Goal: Task Accomplishment & Management: Use online tool/utility

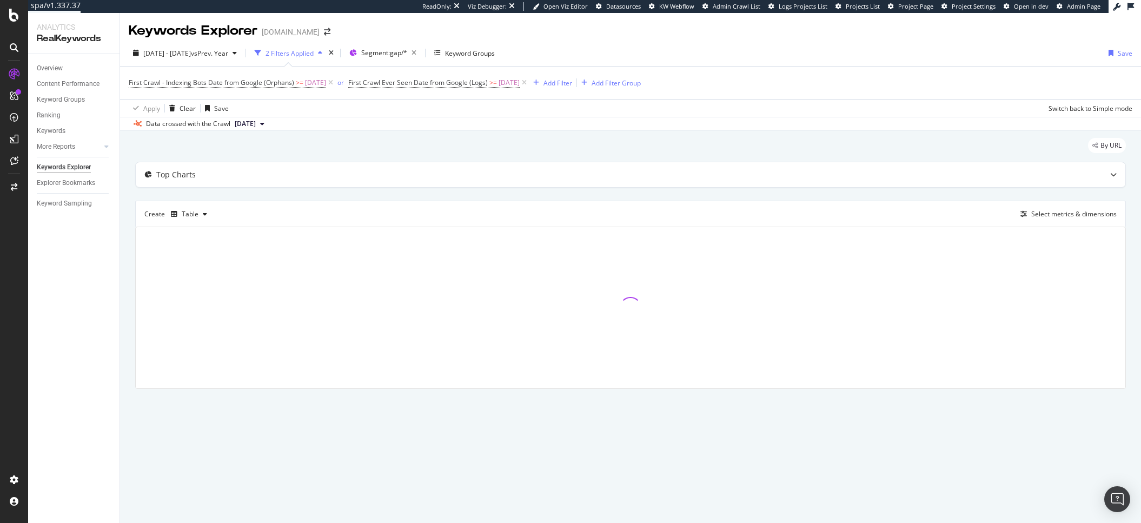
click at [798, 101] on div "Apply Clear Save Switch back to Simple mode" at bounding box center [630, 108] width 1021 height 18
click at [629, 88] on div "Add Filter Group" at bounding box center [609, 83] width 64 height 12
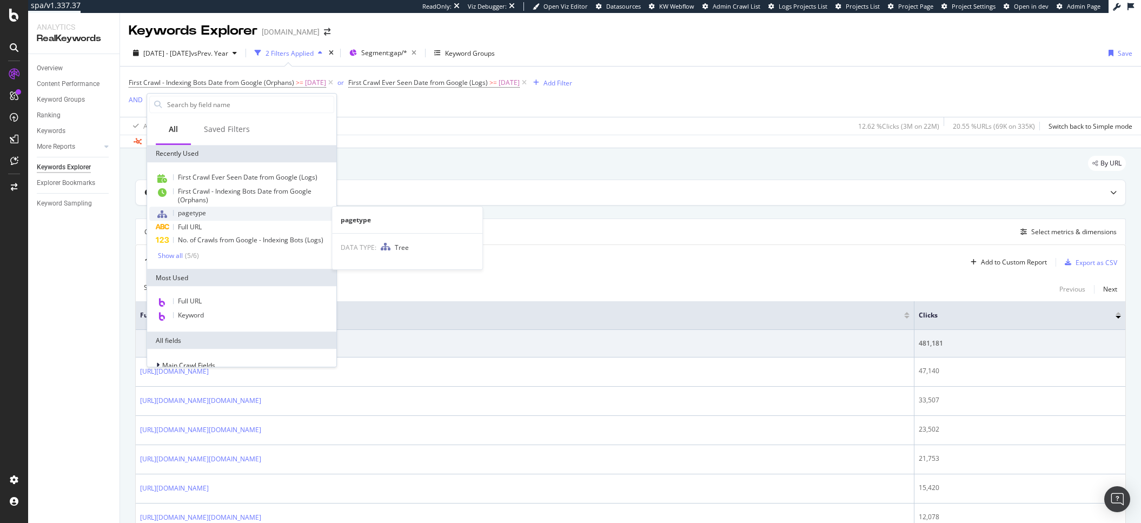
click at [214, 210] on div "pagetype" at bounding box center [241, 214] width 185 height 14
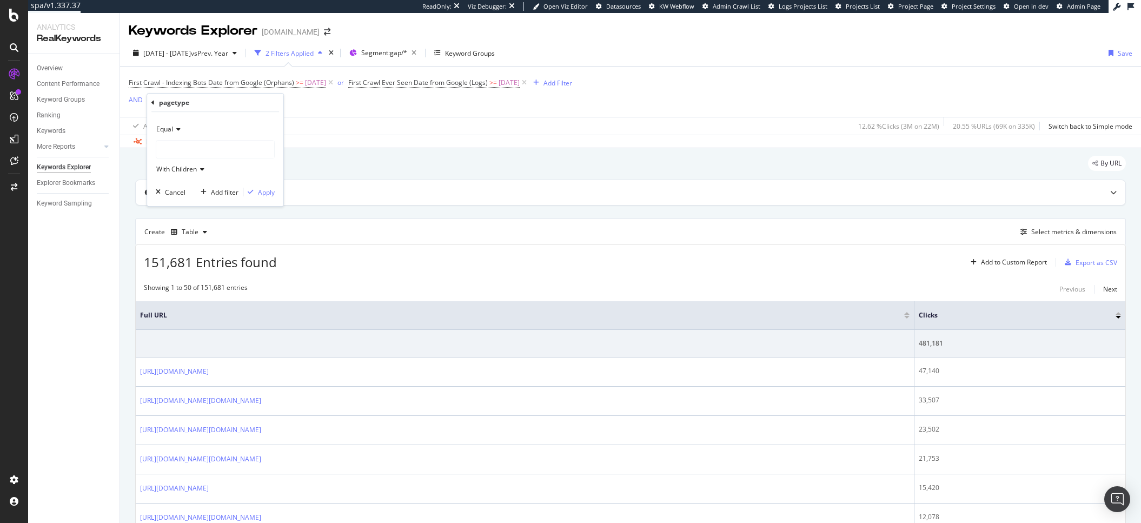
click at [212, 149] on div at bounding box center [215, 149] width 118 height 17
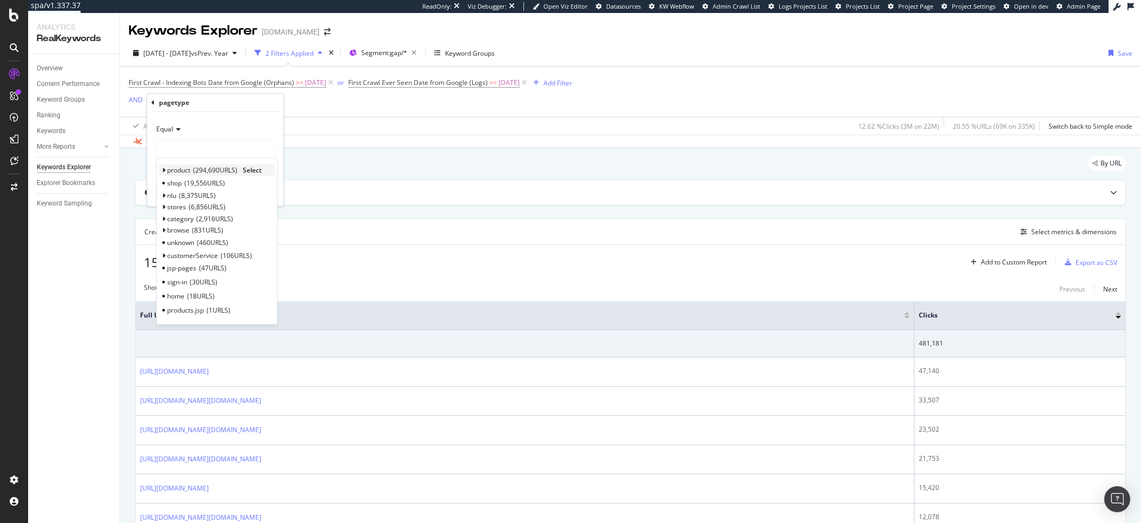
click at [203, 170] on span "294,690 URLS" at bounding box center [215, 170] width 44 height 9
click at [255, 168] on span "Select" at bounding box center [252, 170] width 19 height 9
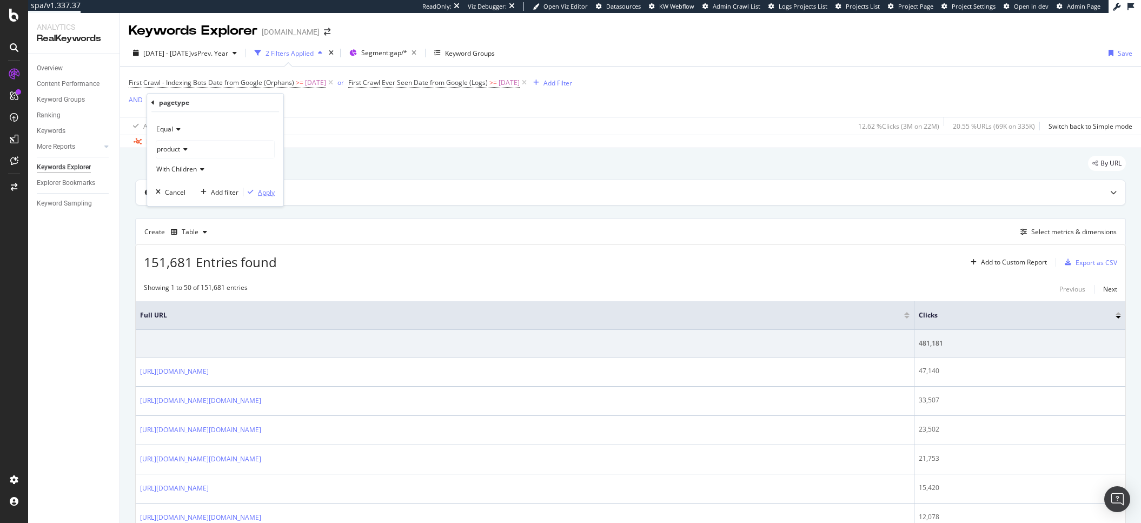
click at [268, 193] on div "Apply" at bounding box center [266, 192] width 17 height 9
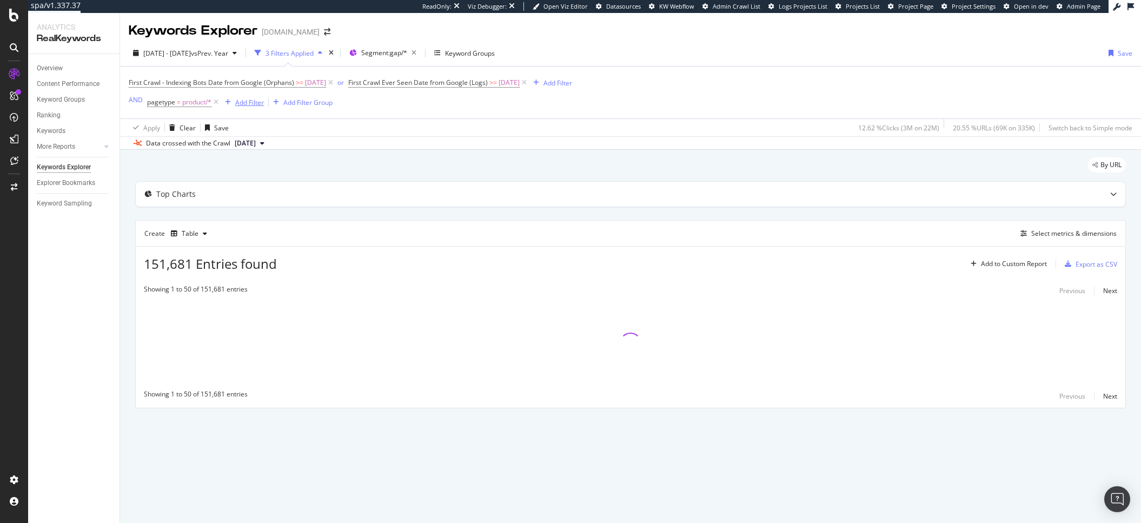
click at [250, 107] on div "Add Filter" at bounding box center [249, 102] width 29 height 9
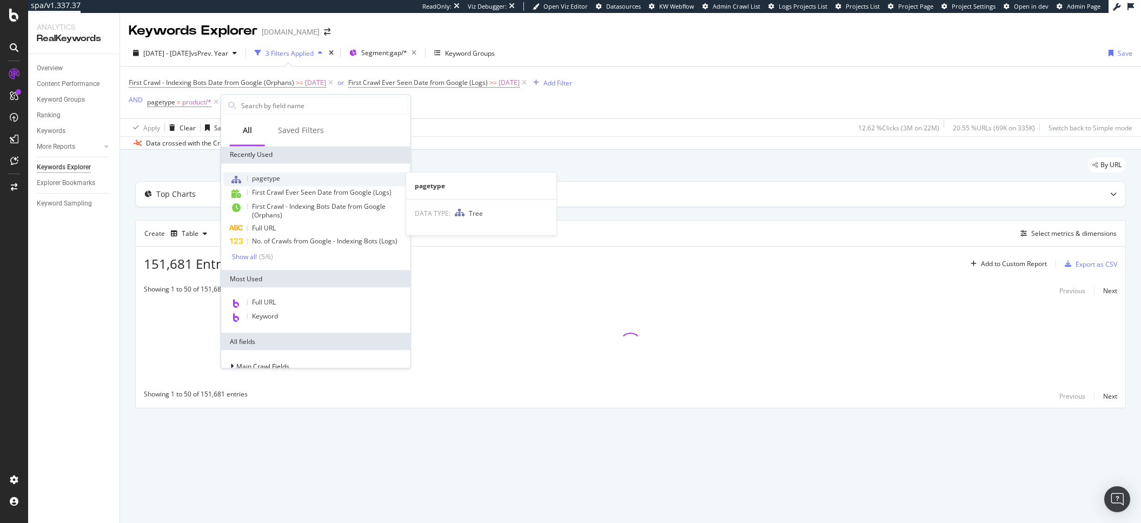
click at [257, 184] on div "pagetype" at bounding box center [315, 179] width 185 height 14
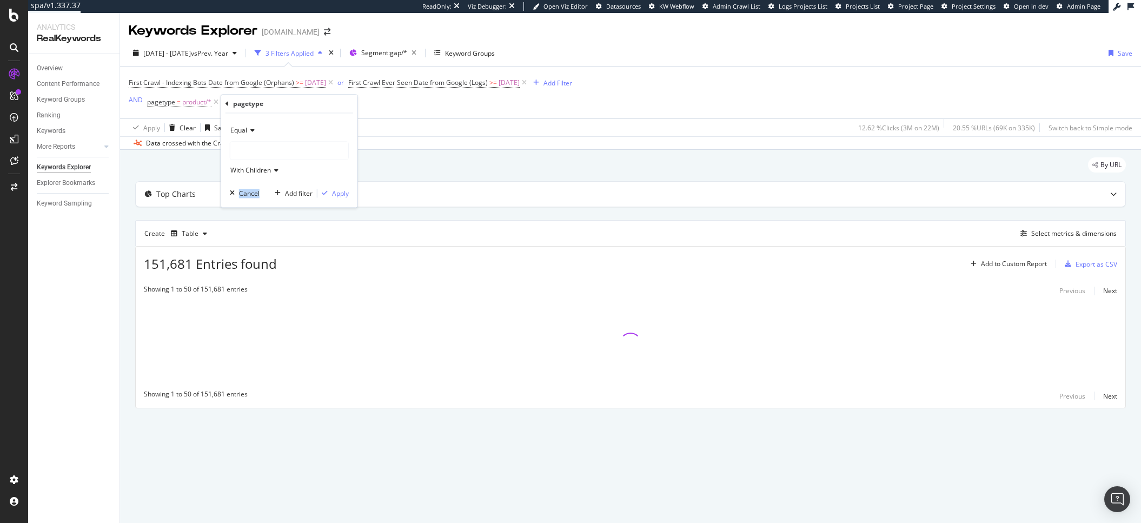
click at [257, 184] on div "Equal With Children Cancel Add filter Apply" at bounding box center [289, 161] width 136 height 94
click at [283, 147] on div at bounding box center [289, 150] width 118 height 17
click at [269, 158] on div at bounding box center [289, 150] width 118 height 17
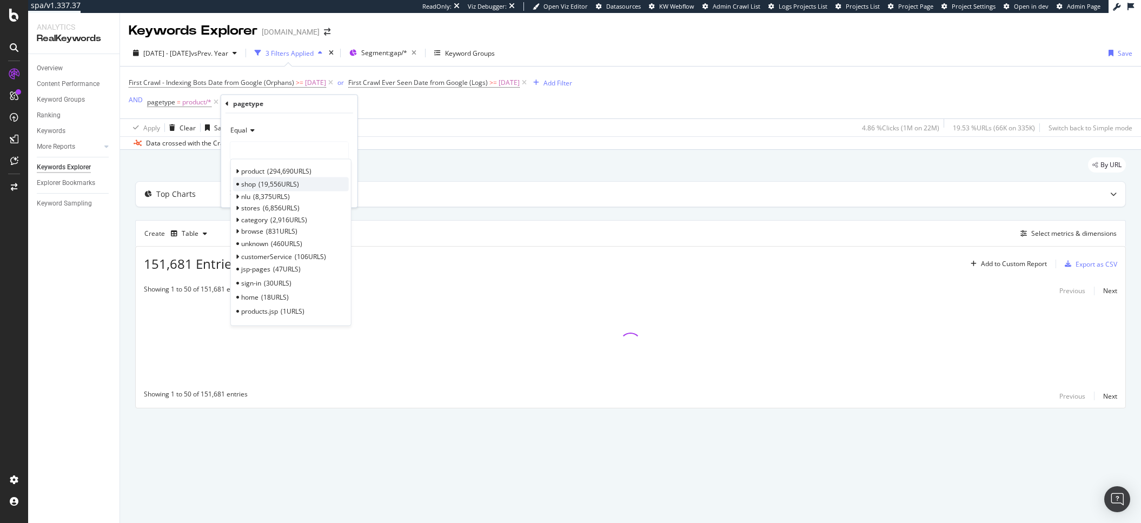
click at [282, 186] on span "19,556 URLS" at bounding box center [279, 184] width 41 height 9
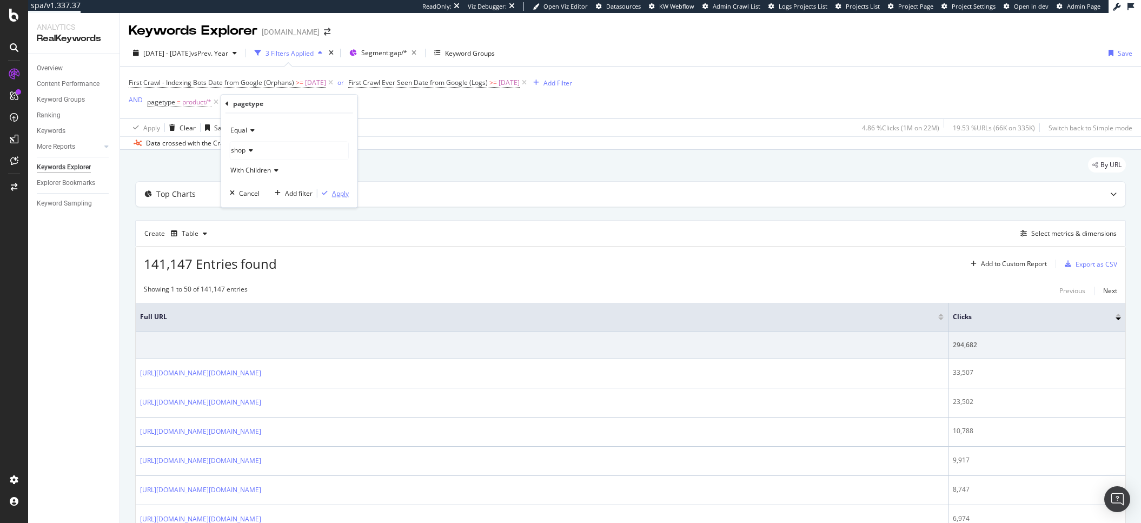
click at [341, 199] on button "Apply" at bounding box center [333, 193] width 31 height 11
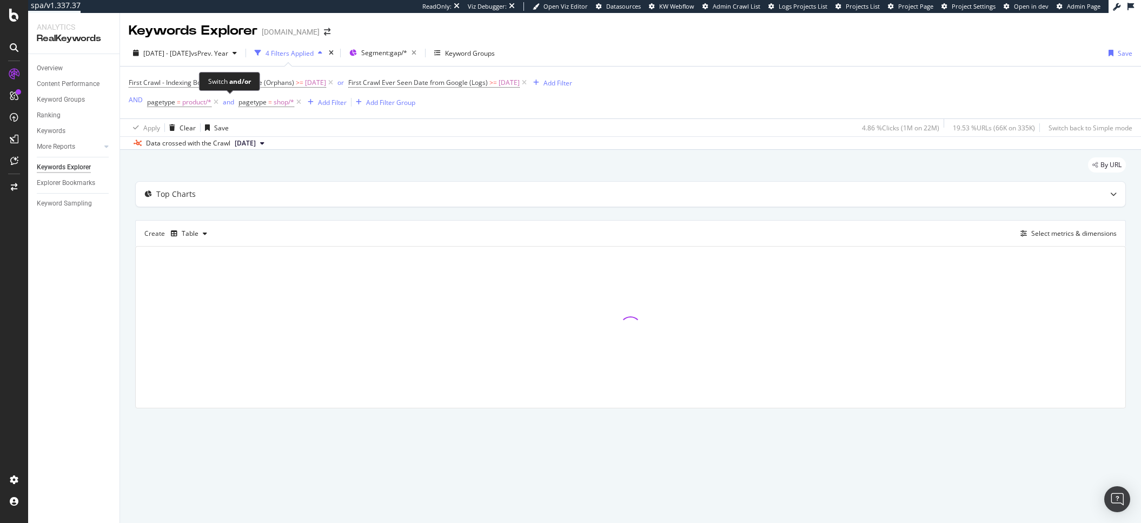
click at [235, 107] on span "and" at bounding box center [230, 102] width 18 height 15
click at [233, 107] on div "and" at bounding box center [228, 101] width 11 height 9
click at [318, 105] on div "Add Filter" at bounding box center [327, 102] width 29 height 9
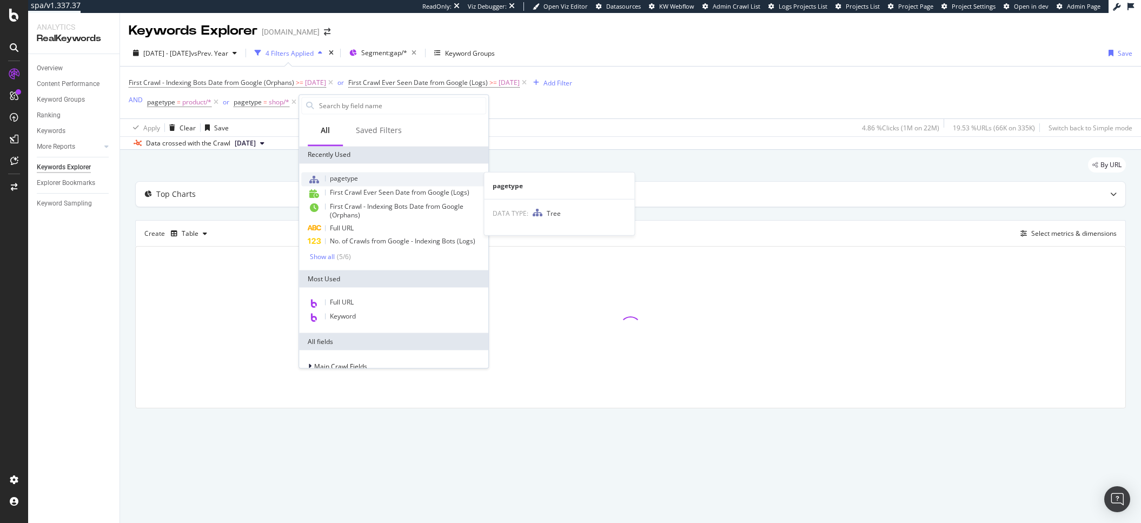
click at [361, 180] on div "pagetype" at bounding box center [393, 179] width 185 height 14
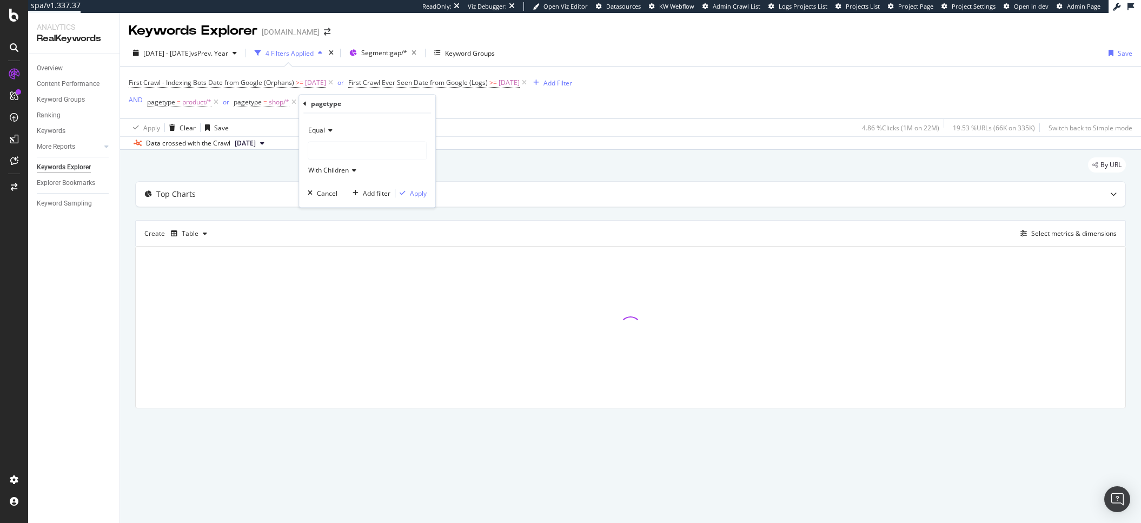
click at [333, 147] on div at bounding box center [367, 150] width 118 height 17
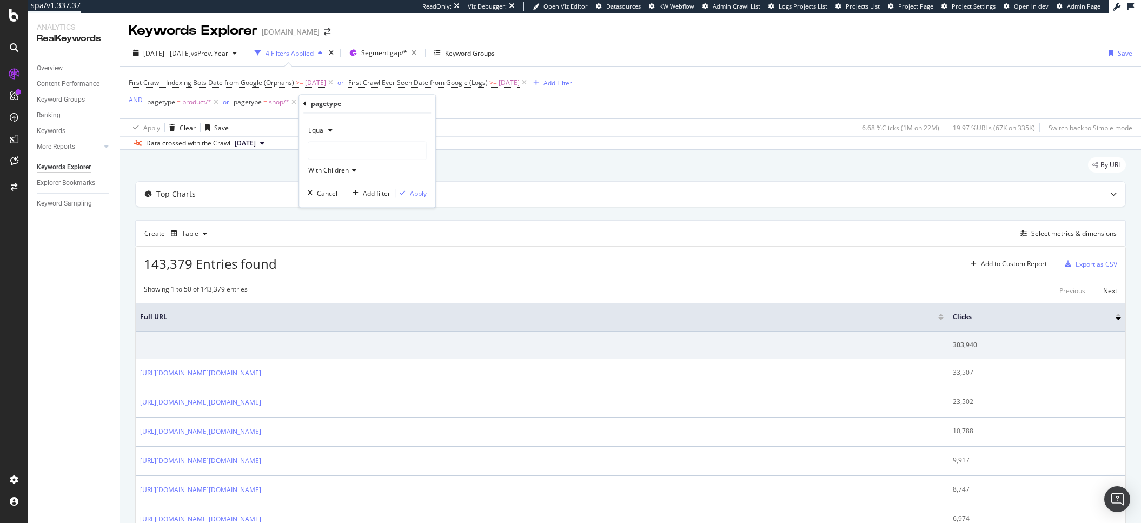
click at [346, 151] on div at bounding box center [367, 150] width 118 height 17
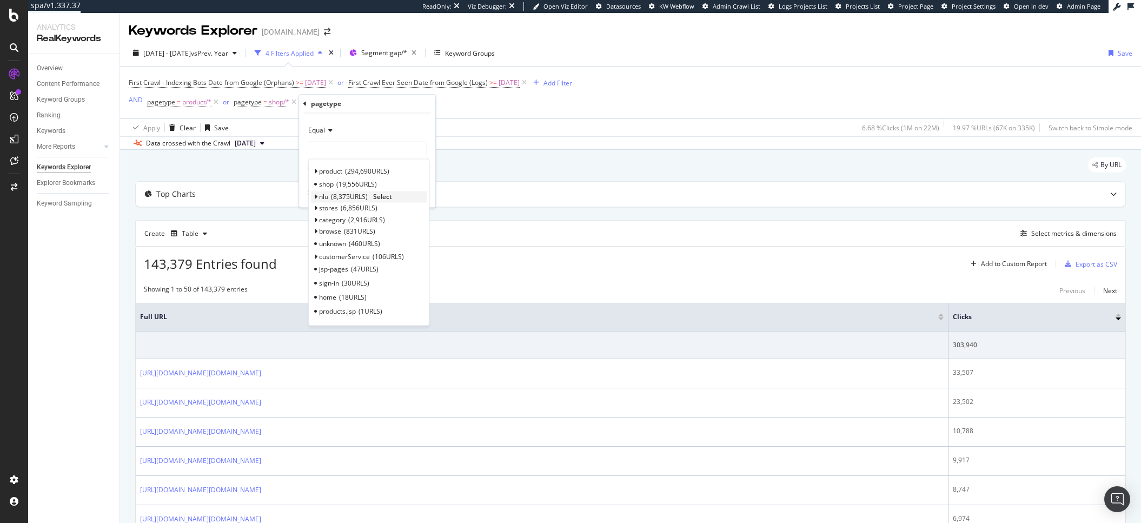
click at [338, 193] on span "8,375 URLS" at bounding box center [349, 197] width 37 height 9
click at [389, 197] on span "Select" at bounding box center [382, 197] width 19 height 9
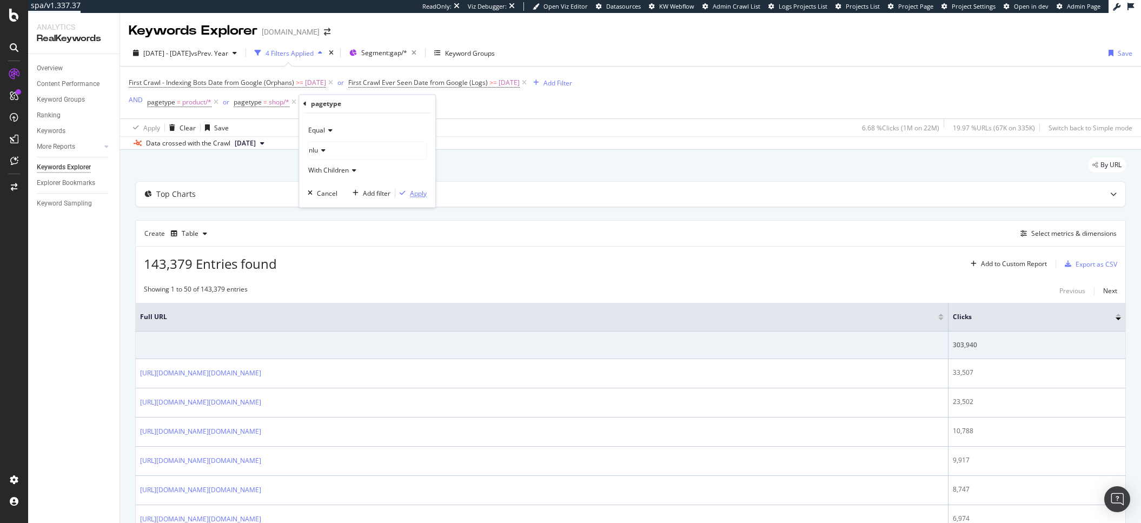
click at [415, 191] on div "Apply" at bounding box center [418, 193] width 17 height 9
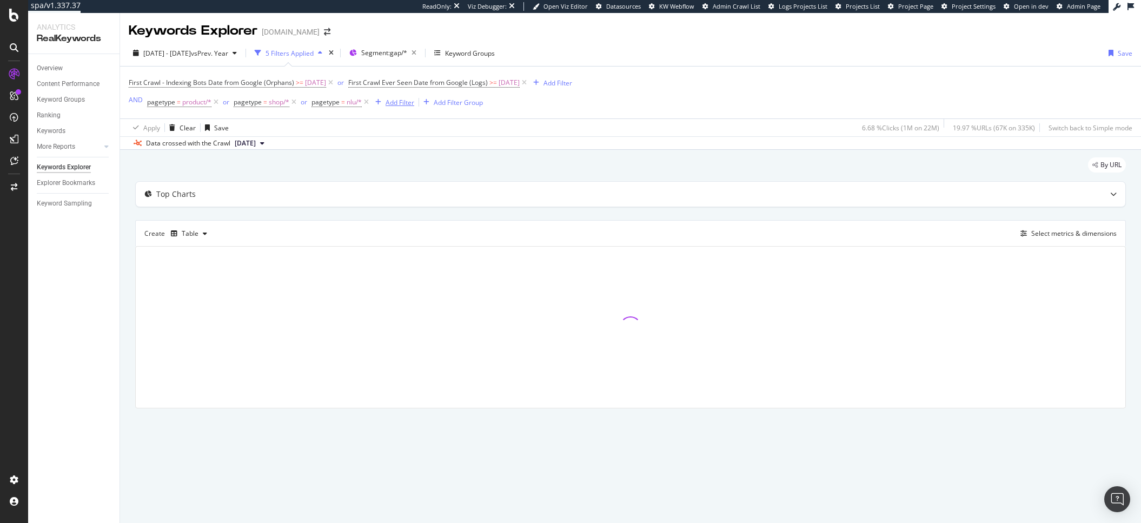
click at [402, 98] on div "Add Filter" at bounding box center [392, 102] width 43 height 12
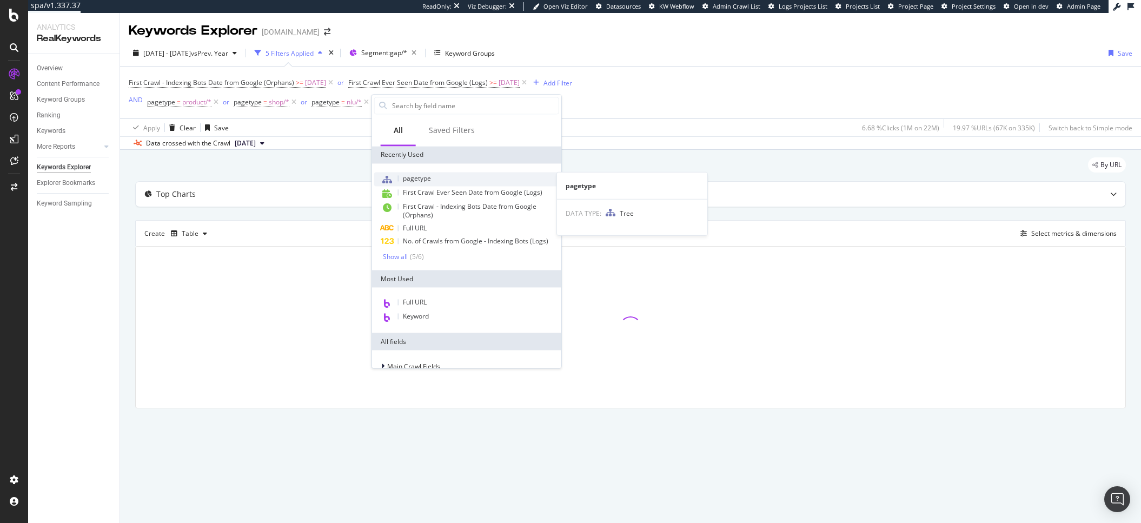
click at [413, 176] on span "pagetype" at bounding box center [417, 178] width 28 height 9
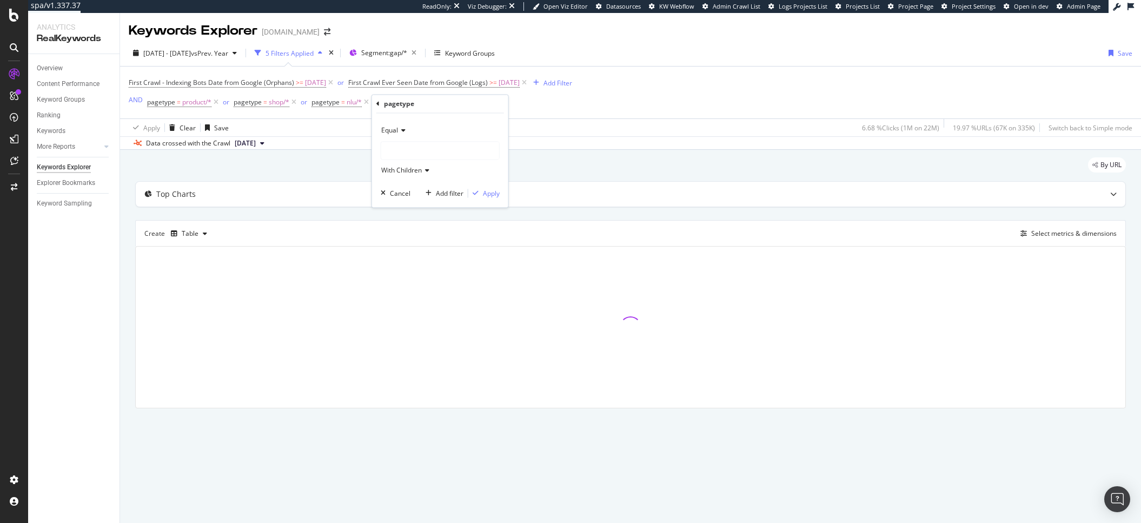
click at [404, 142] on div at bounding box center [440, 150] width 118 height 17
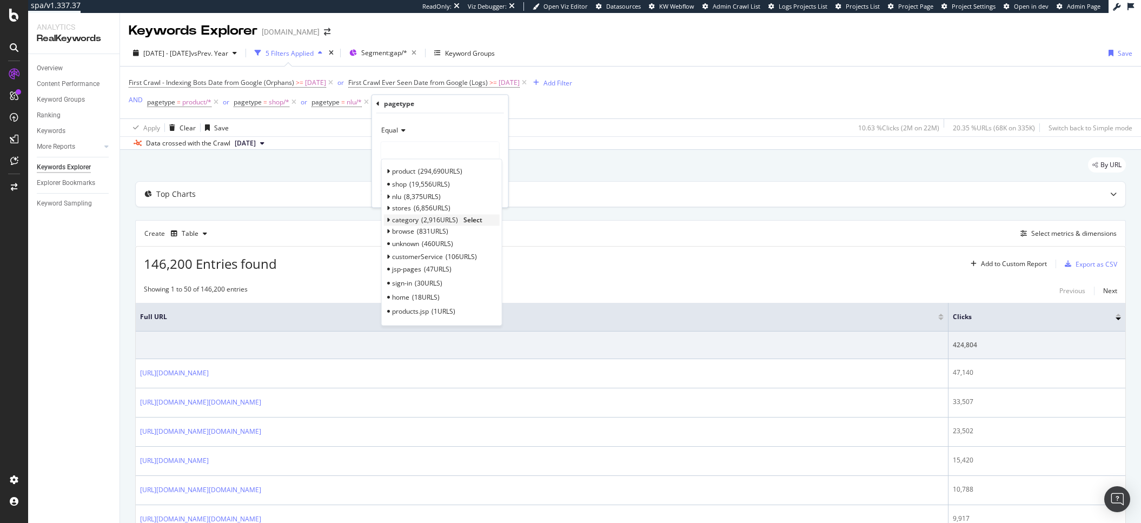
click at [418, 217] on span "category" at bounding box center [405, 219] width 27 height 9
click at [419, 217] on div "category 2,916 URLS" at bounding box center [425, 219] width 66 height 9
click at [410, 219] on span "category" at bounding box center [405, 219] width 27 height 9
click at [471, 221] on span "Select" at bounding box center [473, 219] width 19 height 9
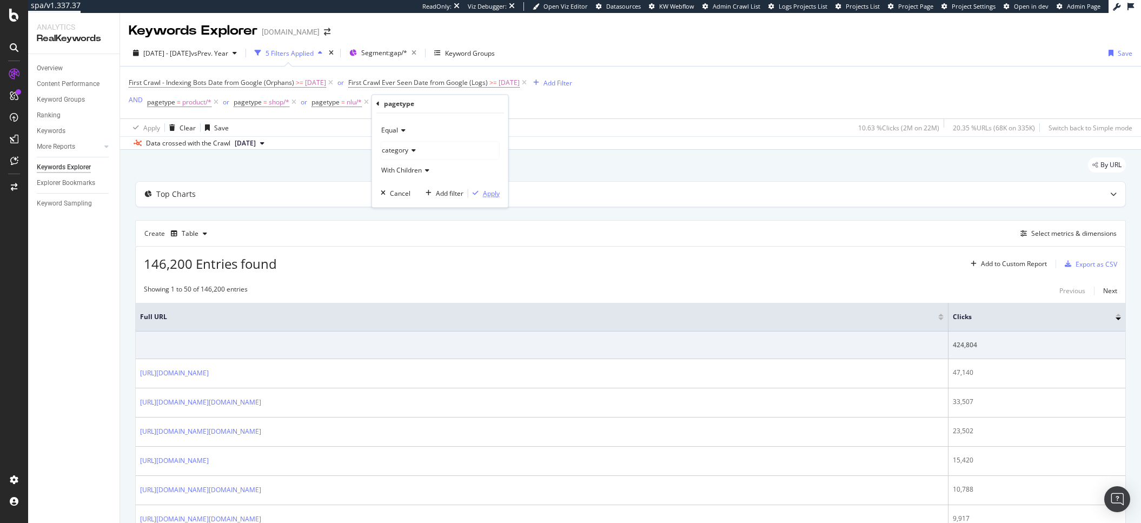
click at [492, 197] on div "Apply" at bounding box center [491, 193] width 17 height 9
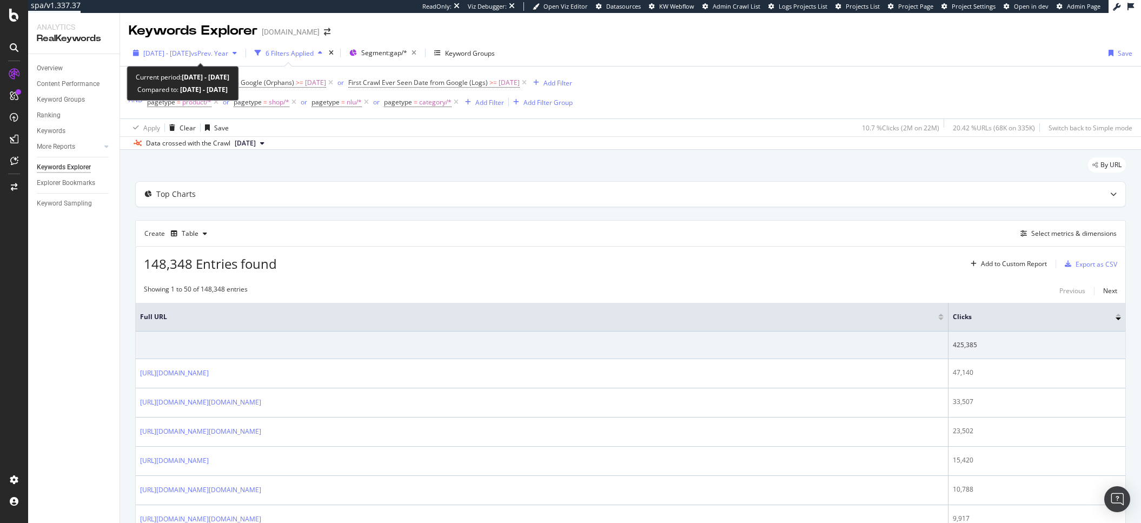
click at [191, 49] on span "[DATE] - [DATE]" at bounding box center [167, 53] width 48 height 9
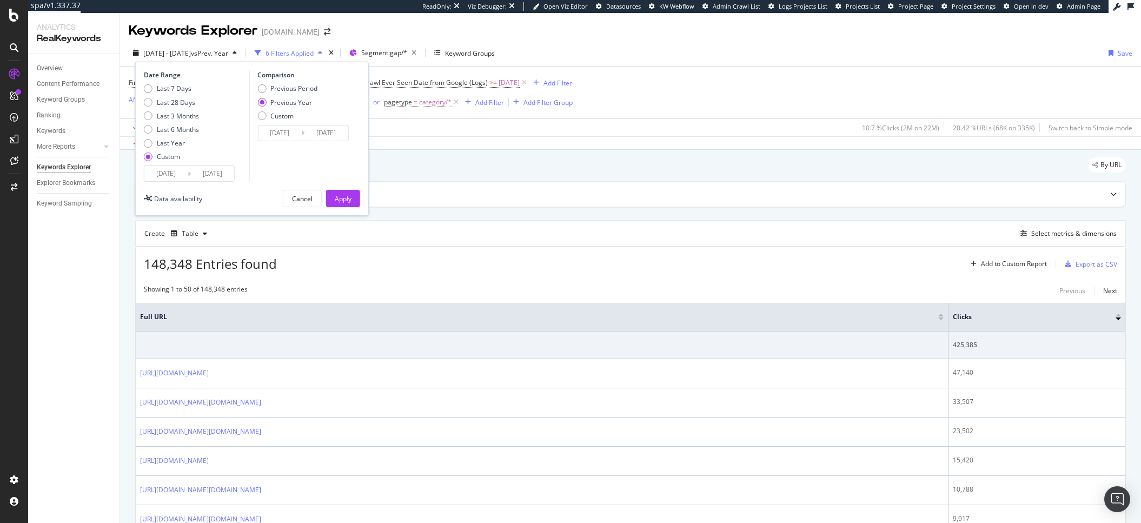
click at [217, 175] on input "[DATE]" at bounding box center [212, 173] width 43 height 15
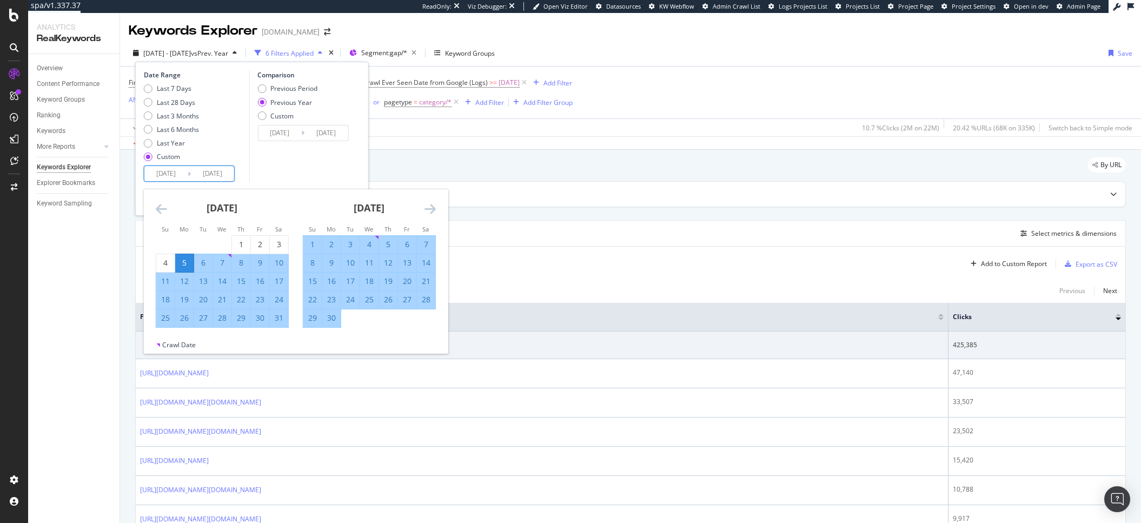
click at [431, 207] on icon "Move forward to switch to the next month." at bounding box center [430, 208] width 11 height 13
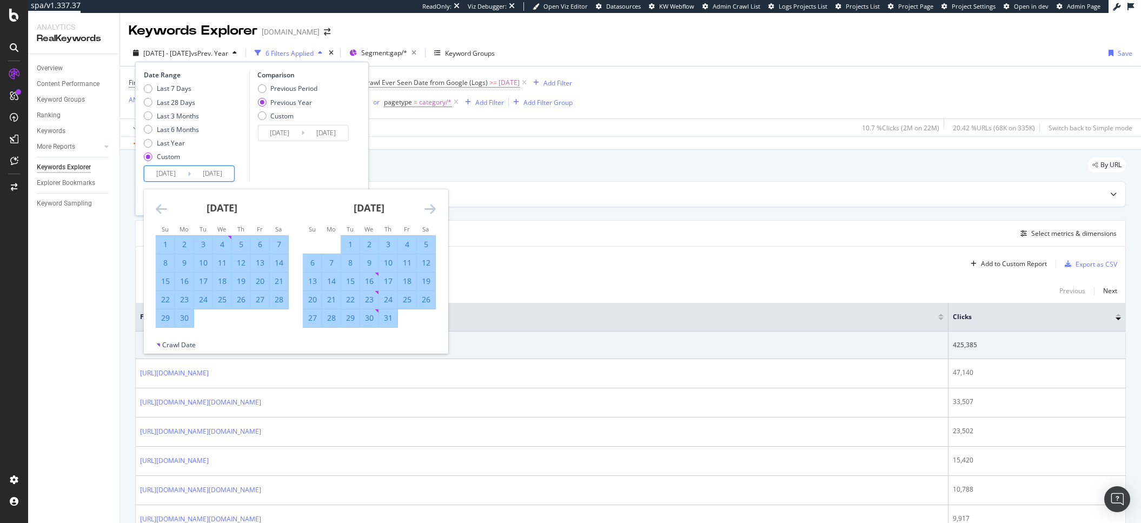
click at [431, 207] on icon "Move forward to switch to the next month." at bounding box center [430, 208] width 11 height 13
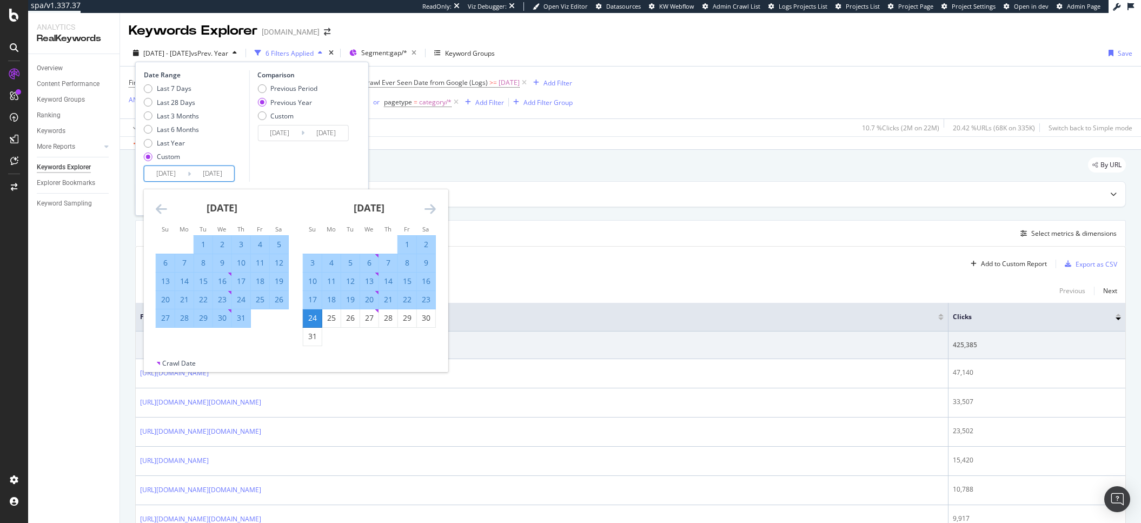
click at [431, 207] on icon "Move forward to switch to the next month." at bounding box center [430, 208] width 11 height 13
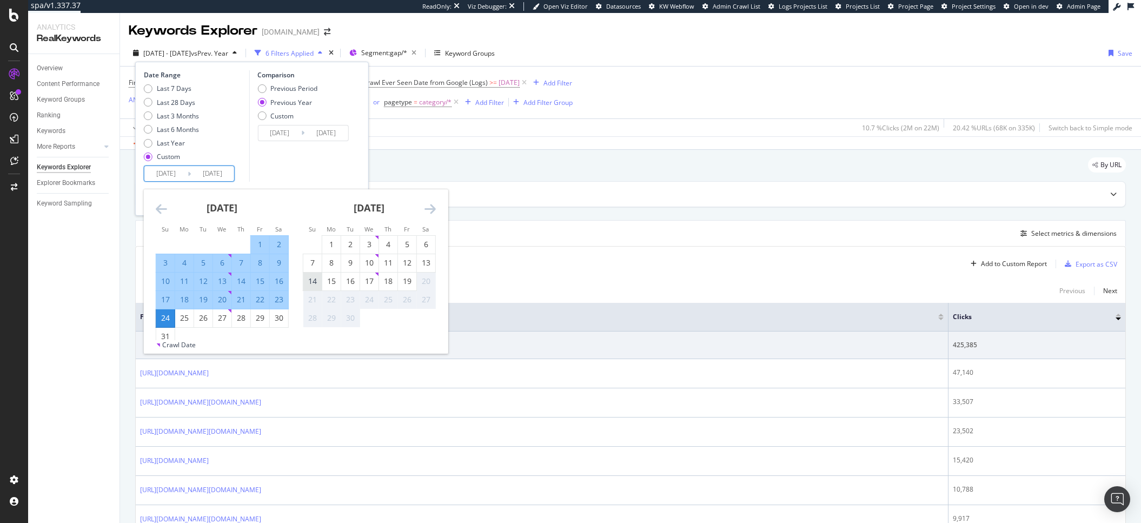
click at [315, 285] on div "14" at bounding box center [312, 281] width 18 height 11
type input "[DATE]"
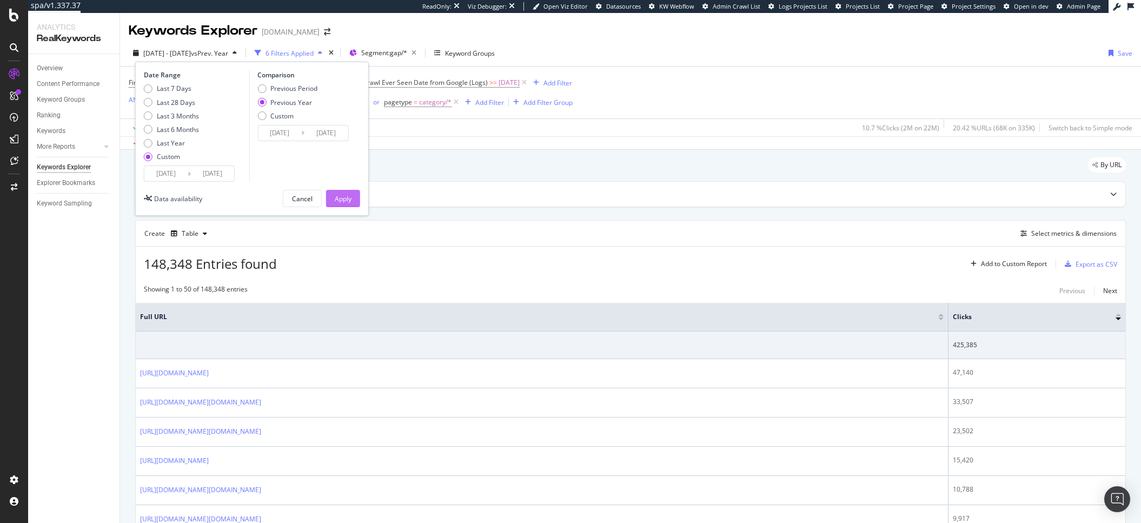
click at [353, 201] on button "Apply" at bounding box center [343, 198] width 34 height 17
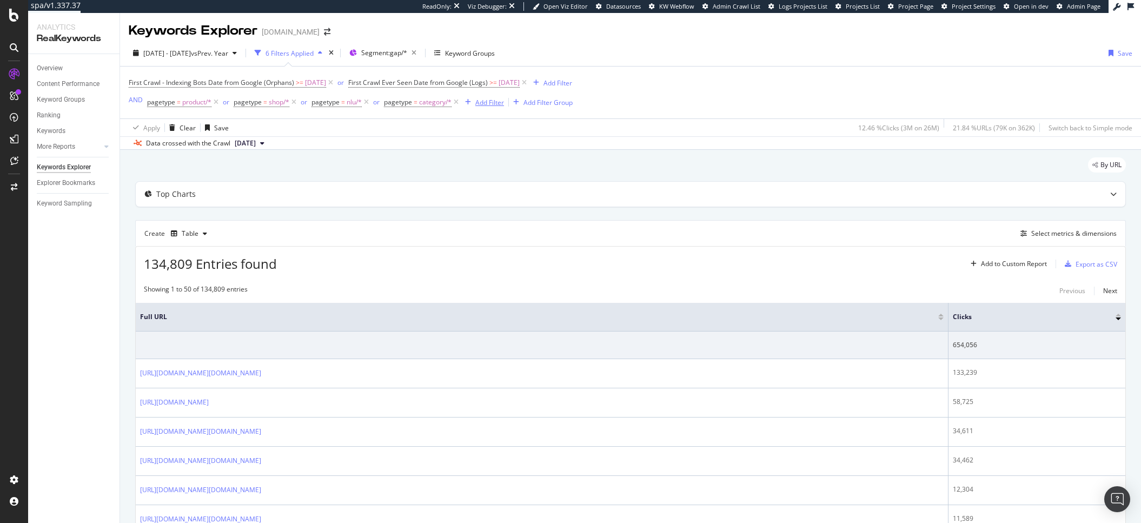
click at [488, 103] on div "Add Filter" at bounding box center [489, 102] width 29 height 9
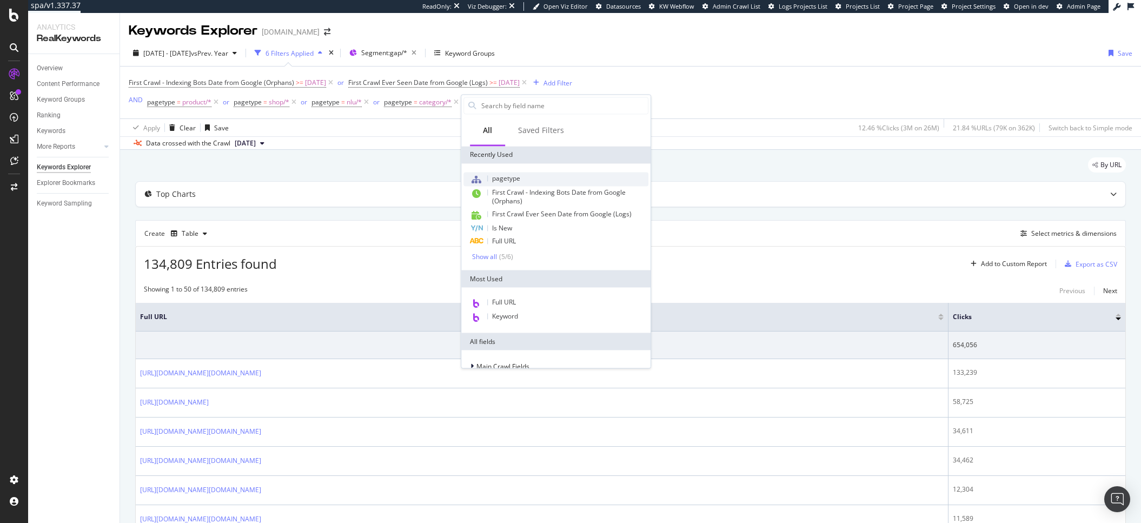
click at [500, 175] on span "pagetype" at bounding box center [506, 178] width 28 height 9
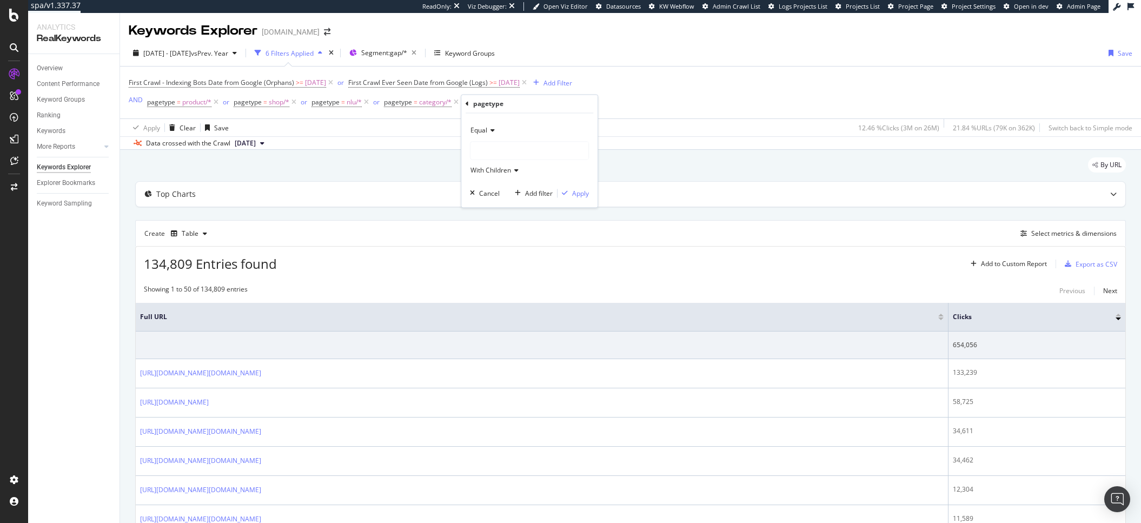
click at [505, 149] on div at bounding box center [530, 150] width 118 height 17
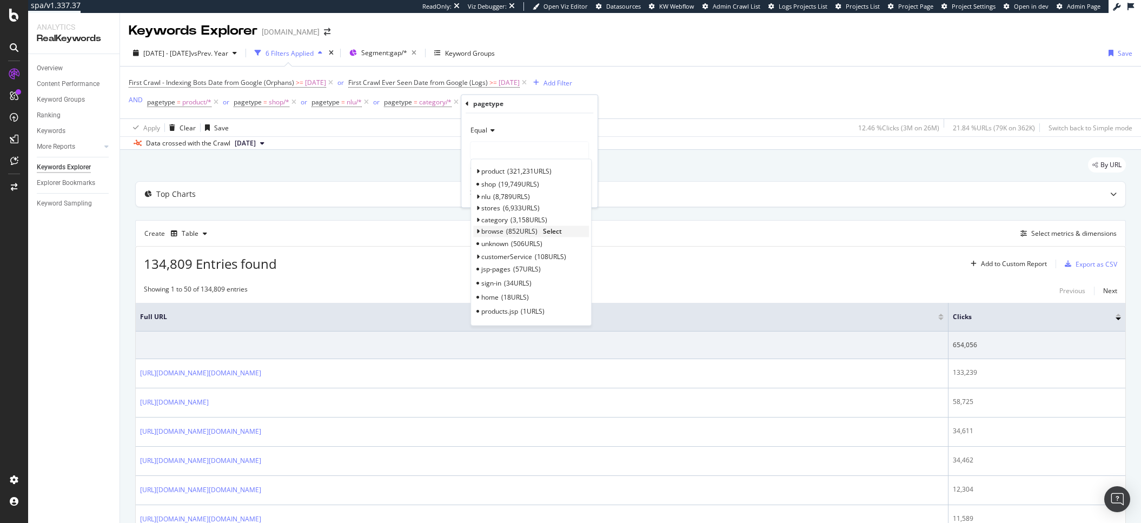
click at [560, 232] on span "Select" at bounding box center [552, 231] width 19 height 9
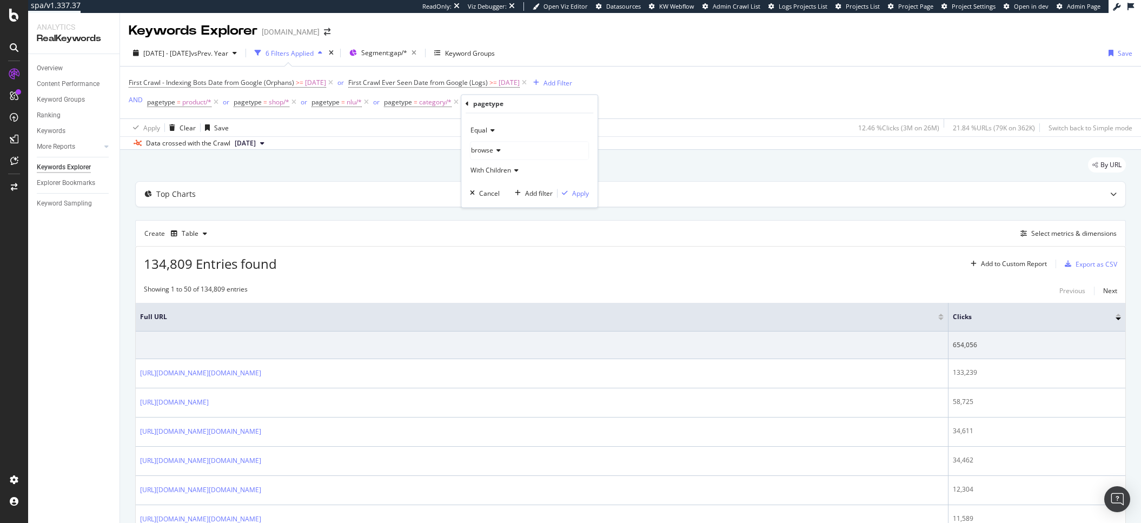
click at [590, 193] on div "Equal browse With Children Cancel Add filter Apply" at bounding box center [529, 161] width 136 height 94
click at [581, 193] on div "Apply" at bounding box center [580, 193] width 17 height 9
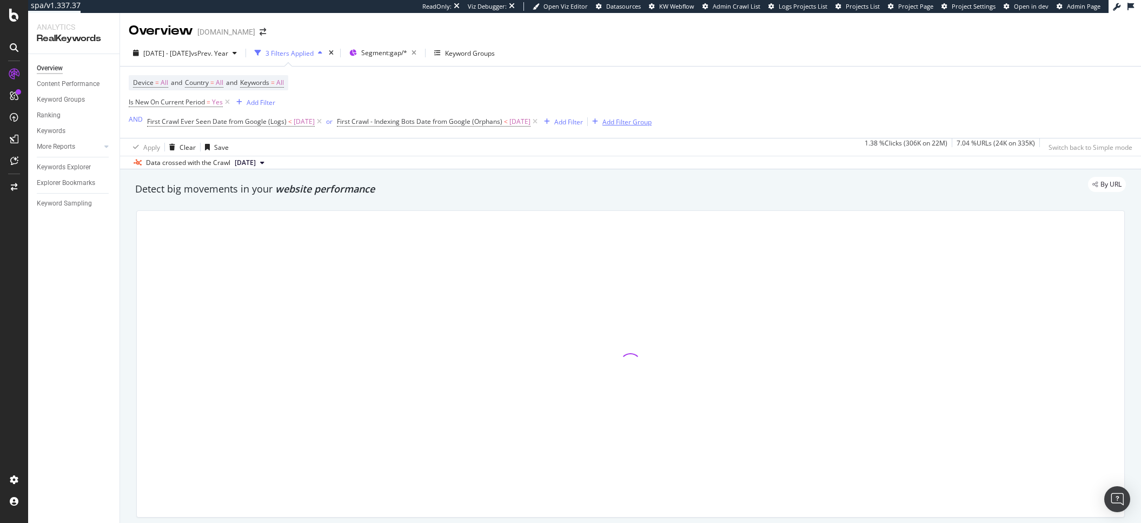
click at [652, 127] on div "Add Filter Group" at bounding box center [627, 121] width 49 height 9
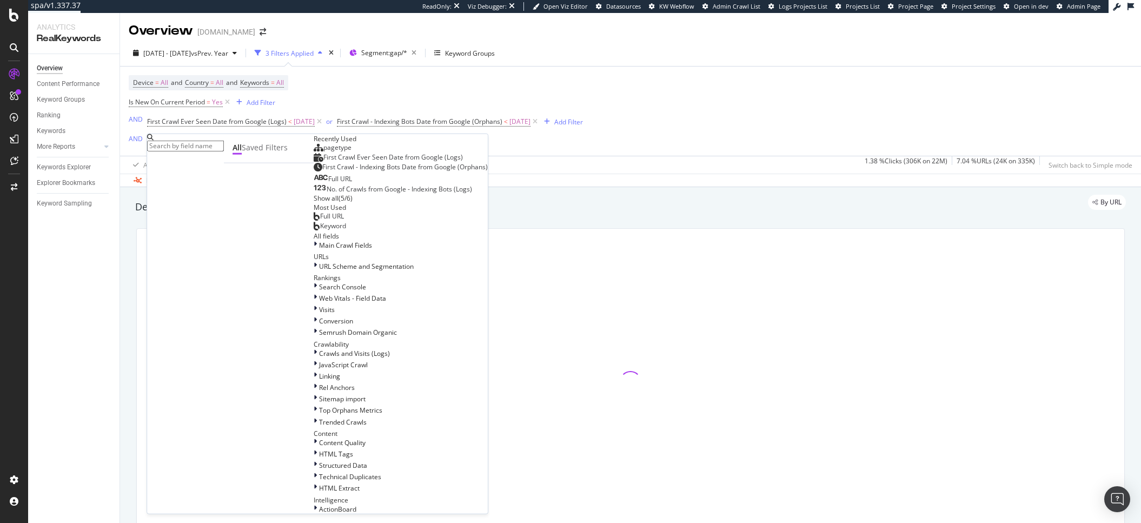
click at [323, 152] on span "pagetype" at bounding box center [337, 147] width 28 height 9
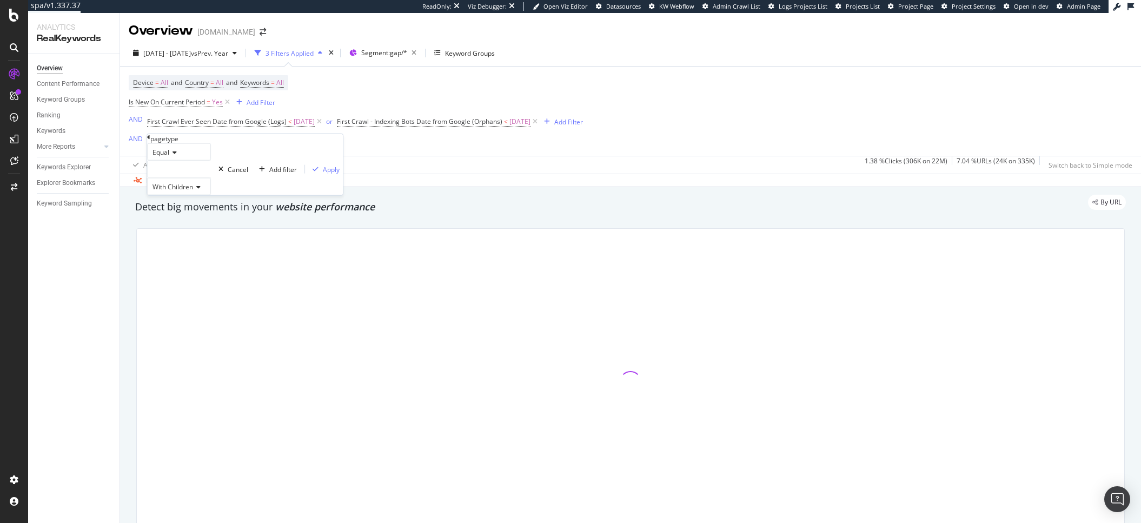
click at [167, 178] on div at bounding box center [179, 169] width 64 height 17
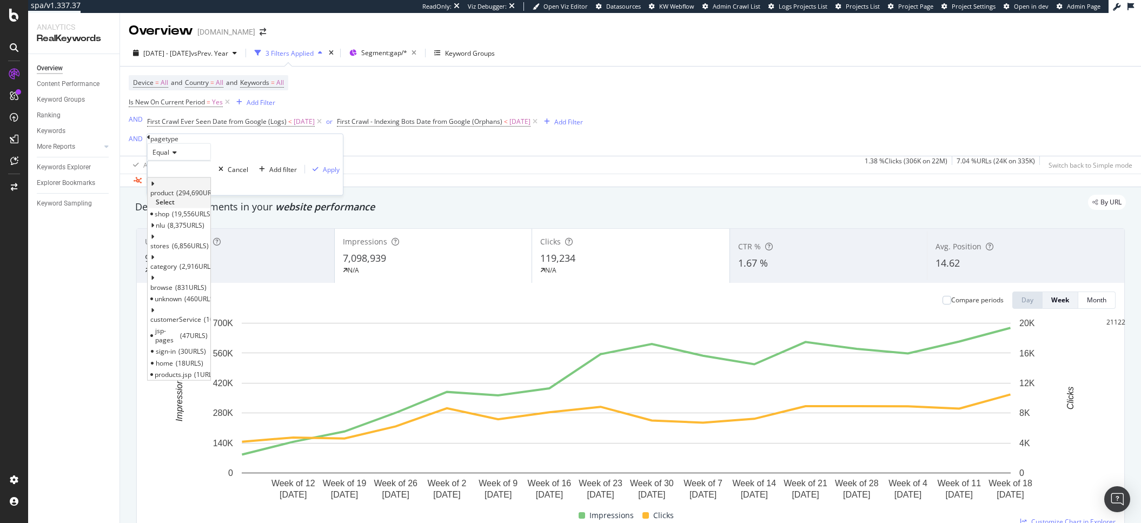
click at [174, 197] on span "product" at bounding box center [161, 192] width 23 height 9
click at [210, 208] on div "product 294,690 URLS Select" at bounding box center [179, 193] width 63 height 30
click at [175, 207] on span "Select" at bounding box center [165, 201] width 19 height 9
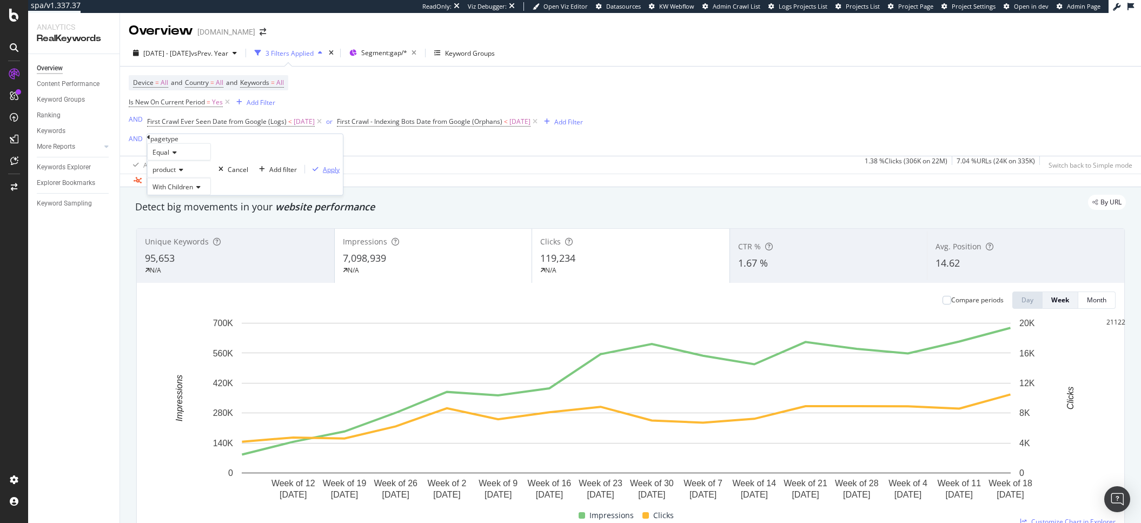
click at [323, 174] on div "Apply" at bounding box center [331, 168] width 17 height 9
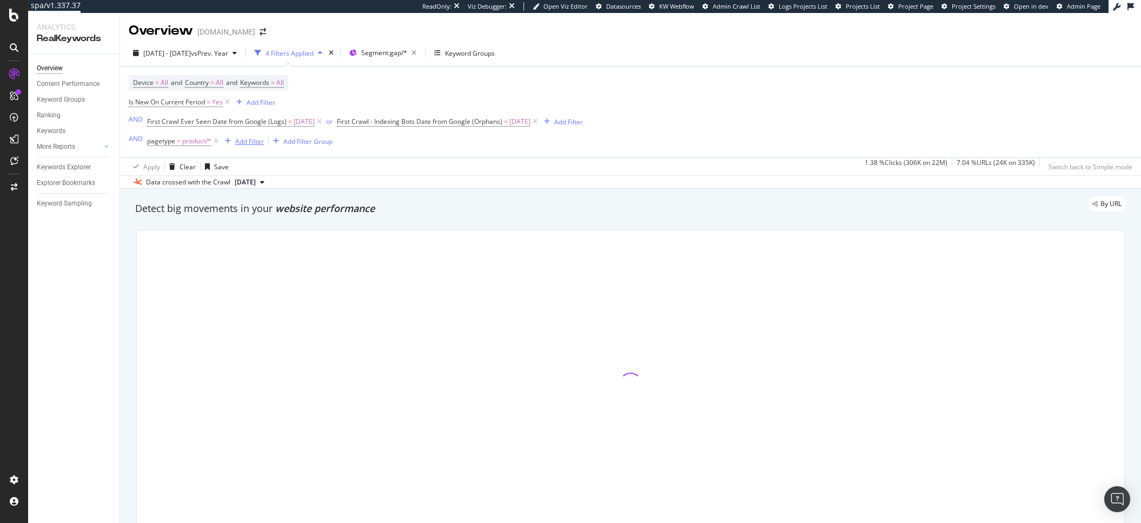
click at [244, 145] on div "Add Filter" at bounding box center [249, 141] width 29 height 9
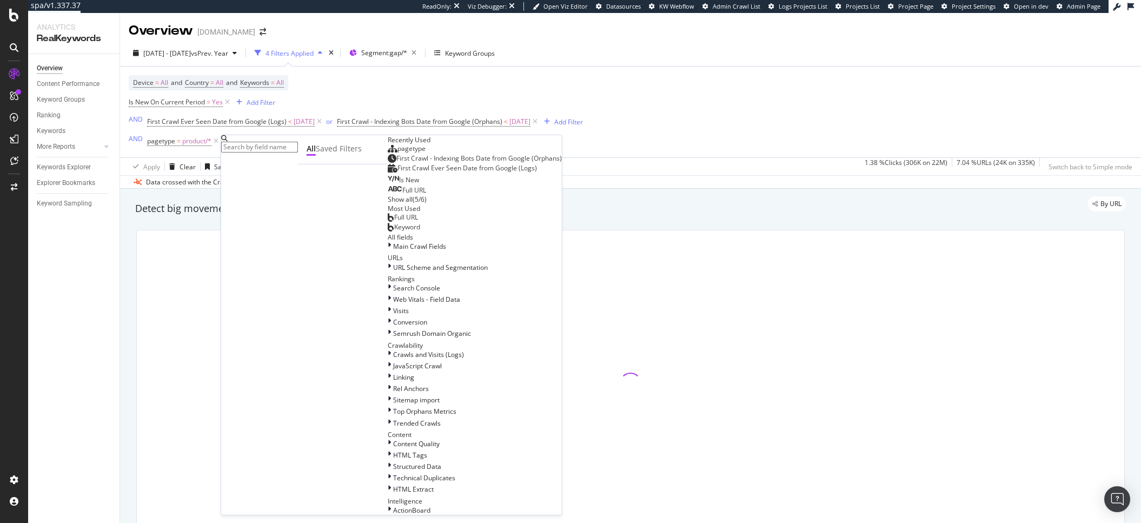
click at [398, 153] on span "pagetype" at bounding box center [412, 148] width 28 height 9
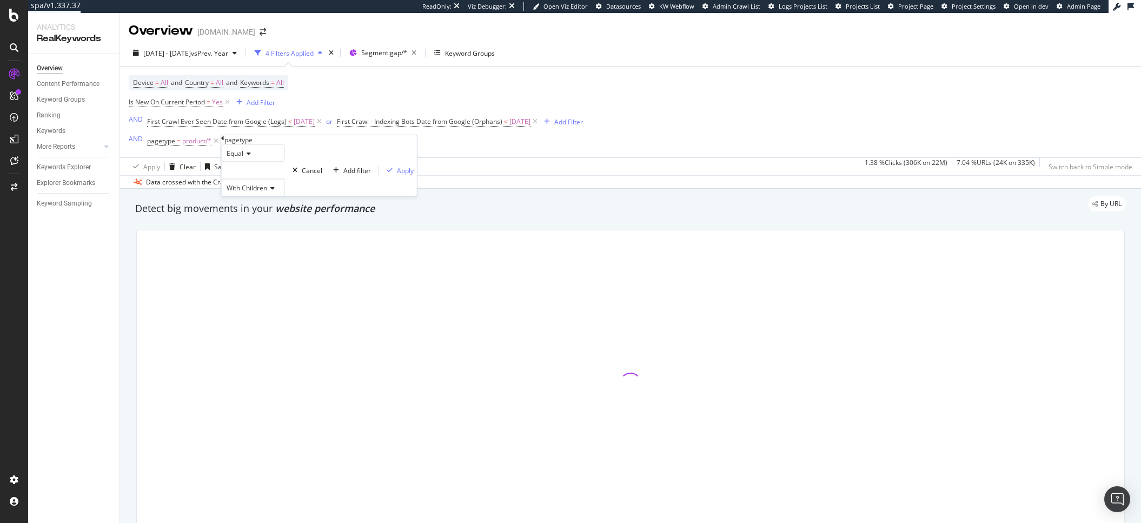
click at [258, 179] on div at bounding box center [253, 170] width 64 height 17
click at [259, 210] on span "19,556 URLS" at bounding box center [266, 205] width 41 height 9
click at [397, 175] on div "Apply" at bounding box center [405, 170] width 17 height 9
click at [328, 144] on div "Add Filter" at bounding box center [332, 141] width 29 height 9
click at [226, 144] on div "and" at bounding box center [228, 140] width 11 height 9
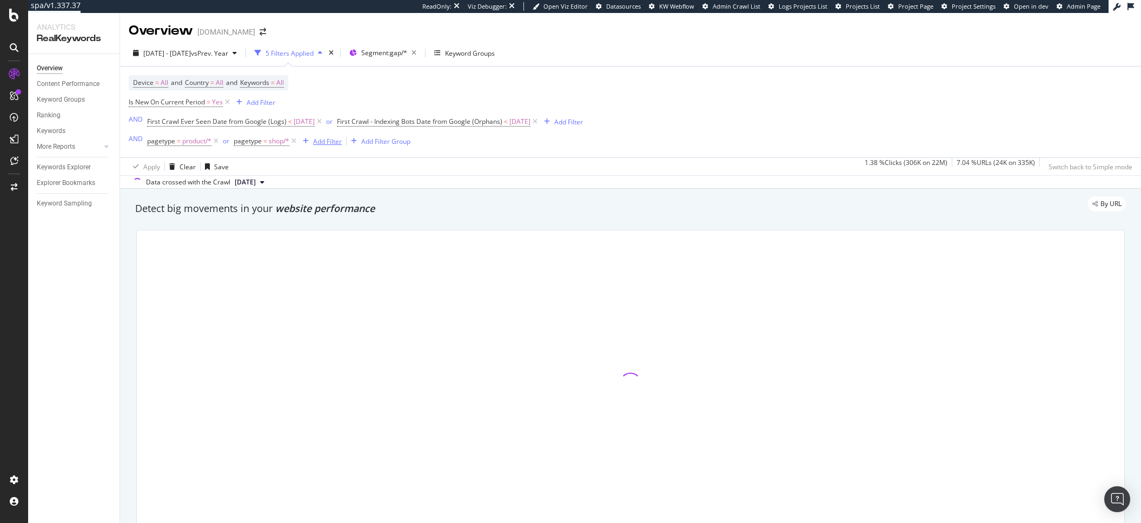
click at [323, 144] on div "Add Filter" at bounding box center [327, 141] width 29 height 9
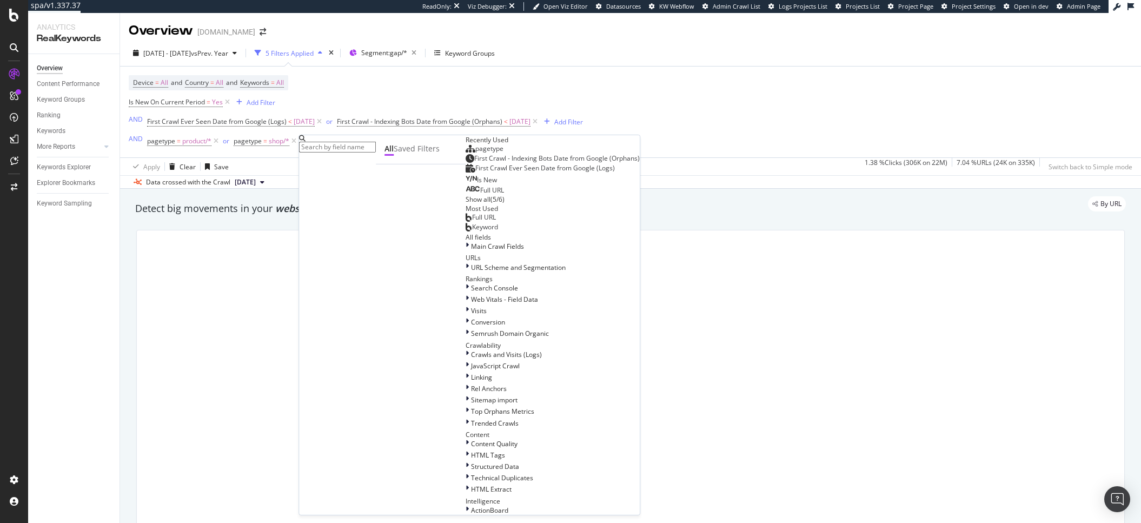
click at [475, 153] on span "pagetype" at bounding box center [489, 148] width 28 height 9
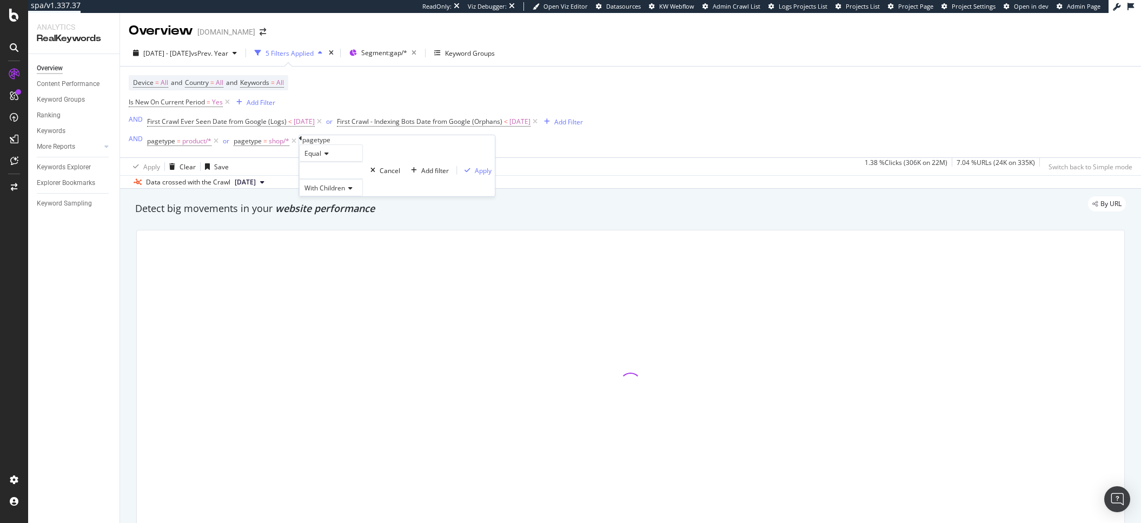
click at [330, 179] on div at bounding box center [331, 170] width 64 height 17
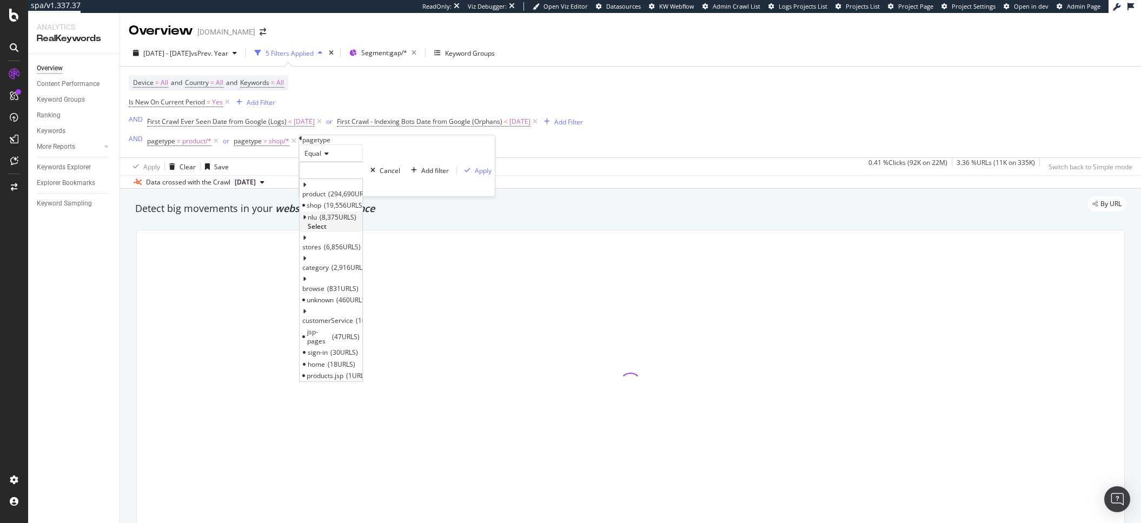
click at [317, 221] on span "nlu" at bounding box center [312, 216] width 9 height 9
click at [327, 231] on span "Select" at bounding box center [317, 226] width 19 height 9
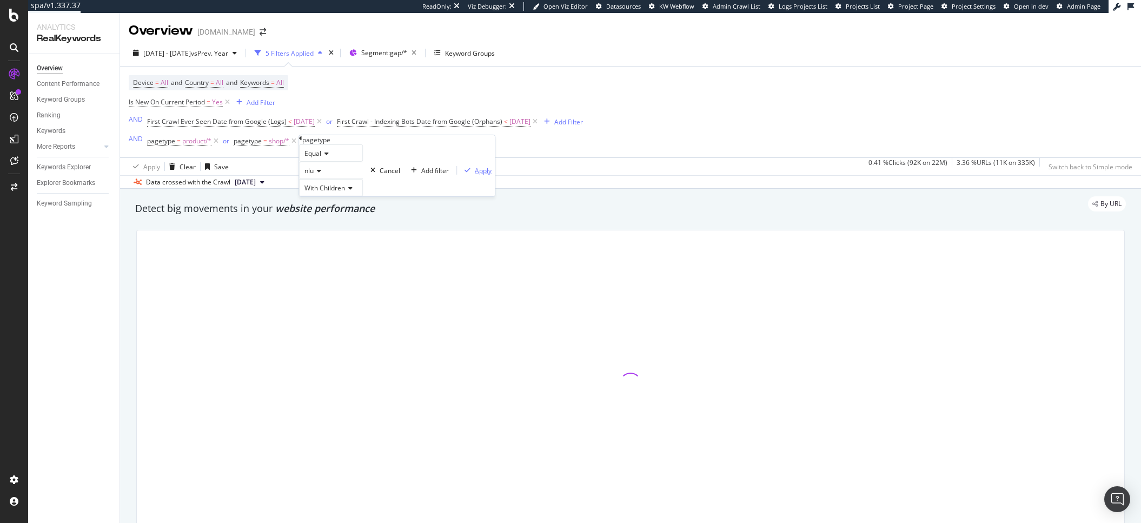
click at [475, 175] on div "Apply" at bounding box center [483, 170] width 17 height 9
click at [402, 143] on div "Add Filter" at bounding box center [400, 141] width 29 height 9
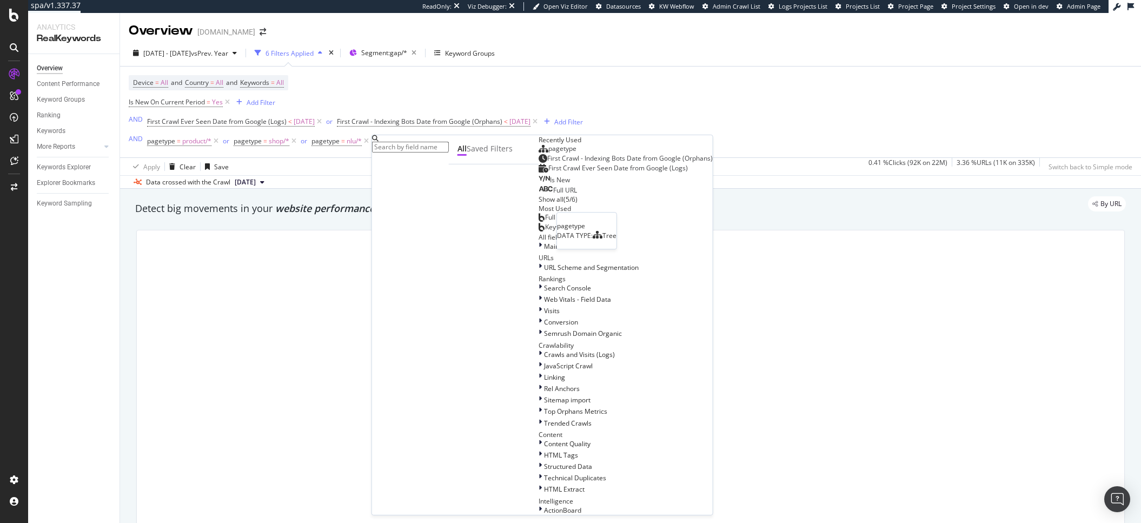
click at [549, 153] on span "pagetype" at bounding box center [563, 148] width 28 height 9
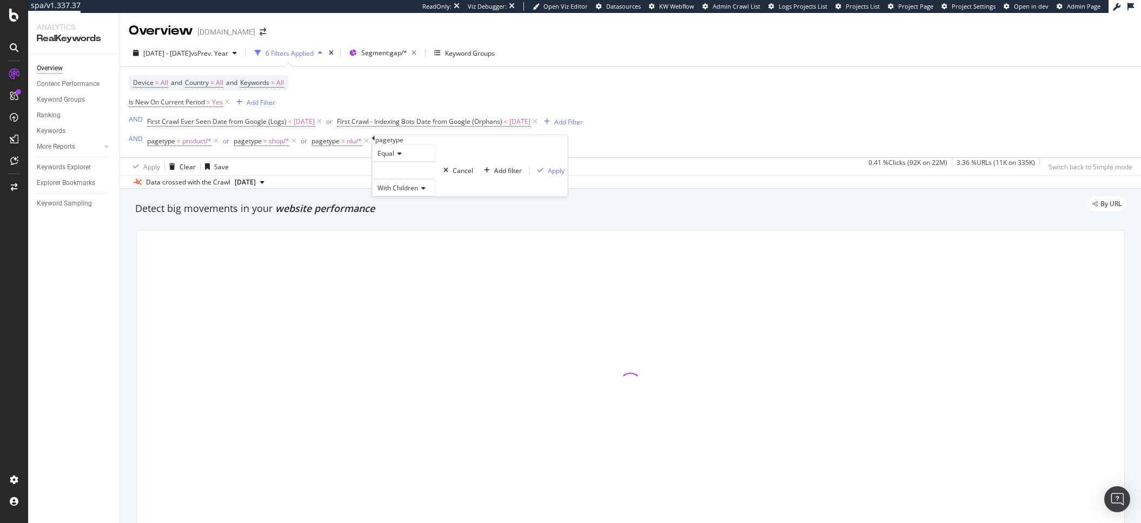
click at [398, 179] on div at bounding box center [404, 170] width 64 height 17
click at [395, 179] on div at bounding box center [404, 170] width 64 height 17
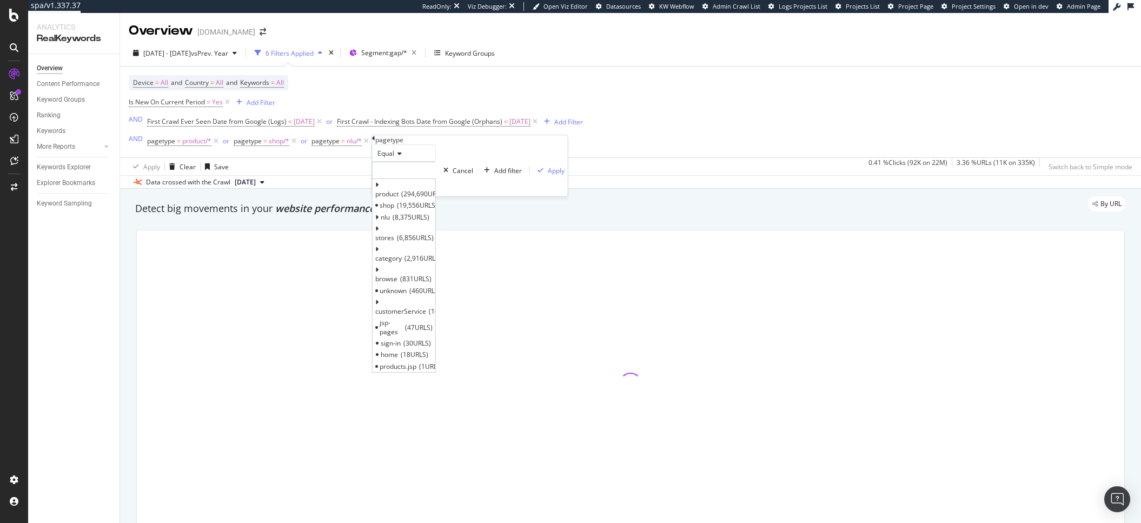
click at [395, 179] on div at bounding box center [404, 170] width 64 height 17
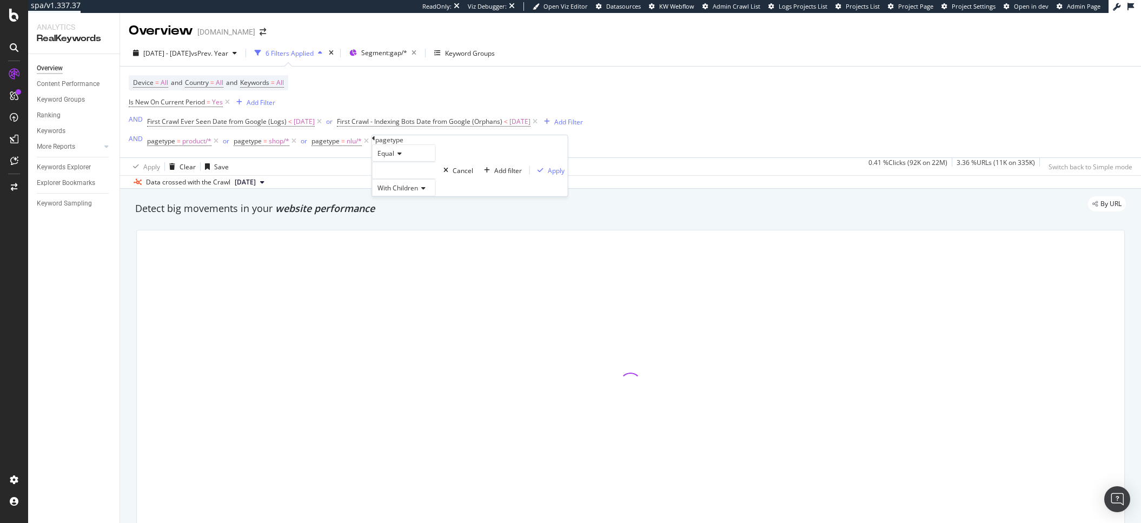
click at [395, 179] on div at bounding box center [404, 170] width 64 height 17
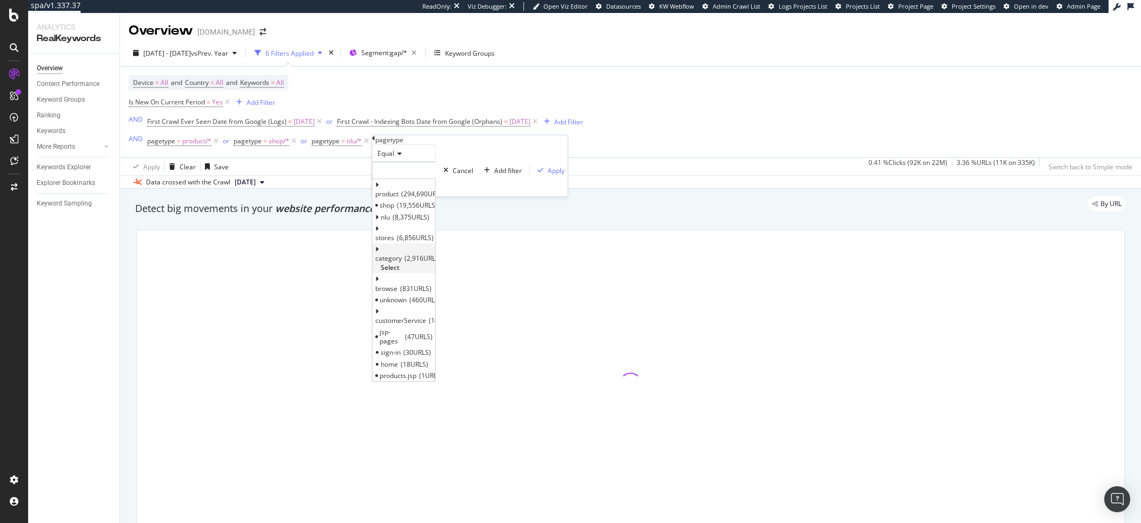
click at [402, 262] on span "category" at bounding box center [388, 258] width 27 height 9
click at [400, 263] on span "Select" at bounding box center [390, 267] width 19 height 9
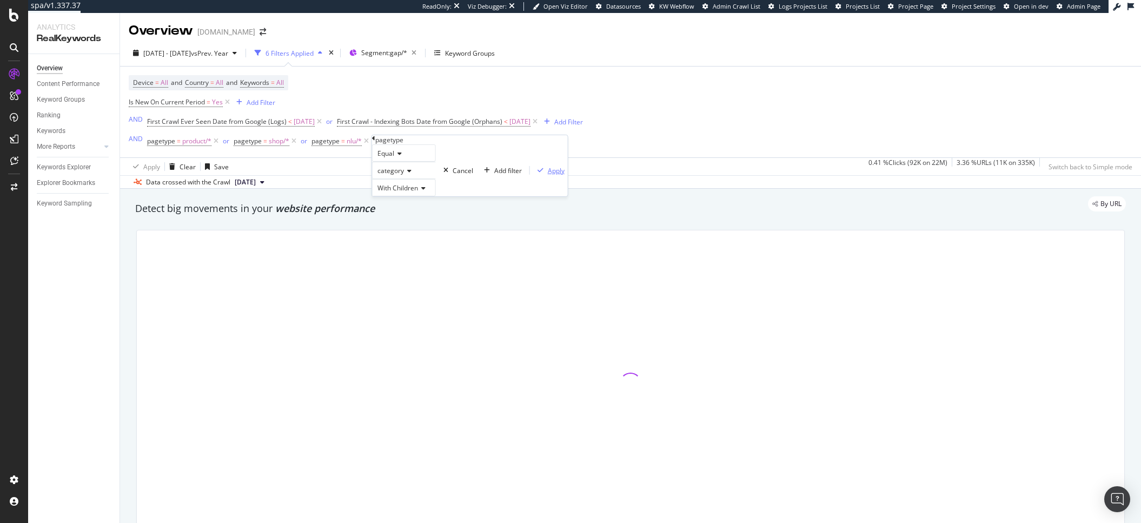
click at [548, 175] on div "Apply" at bounding box center [556, 170] width 17 height 9
